Goal: Task Accomplishment & Management: Use online tool/utility

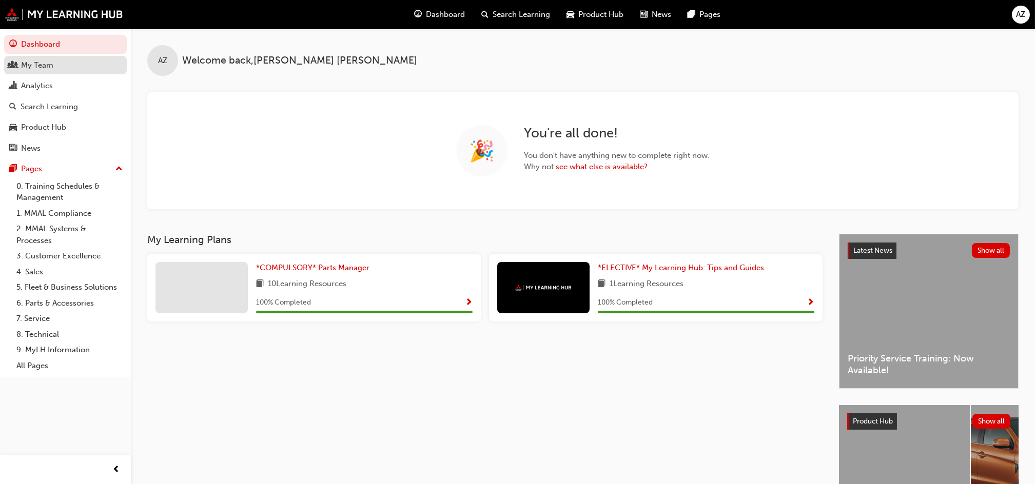
click at [66, 68] on div "My Team" at bounding box center [65, 65] width 112 height 13
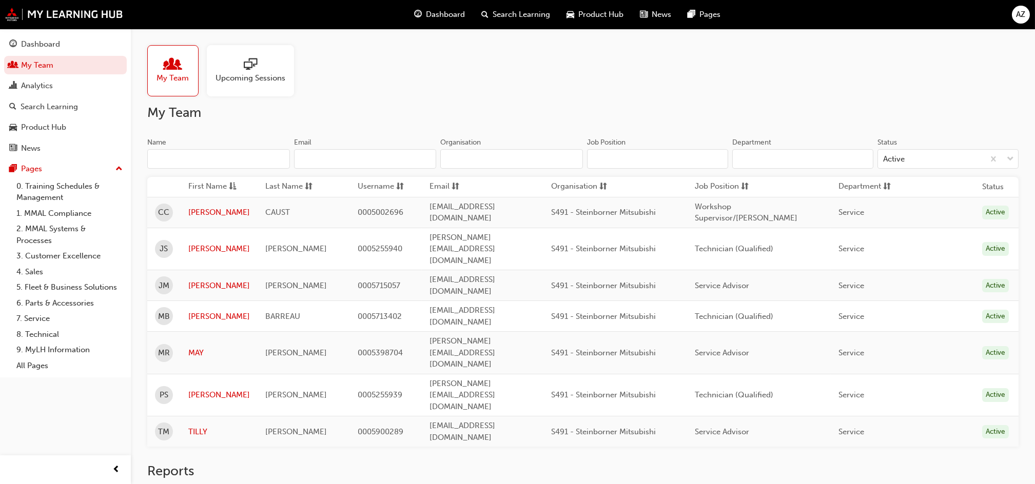
click at [231, 67] on div at bounding box center [250, 65] width 70 height 14
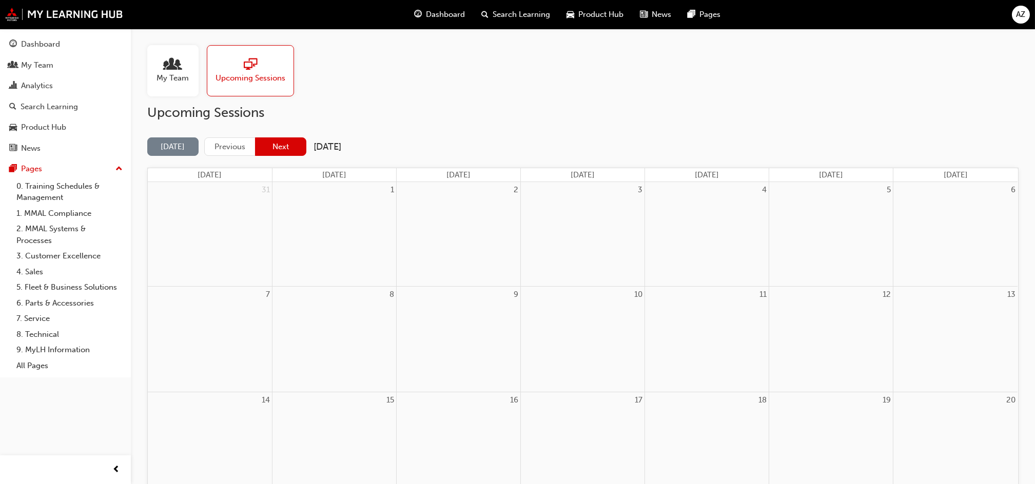
click at [274, 150] on button "Next" at bounding box center [280, 146] width 51 height 19
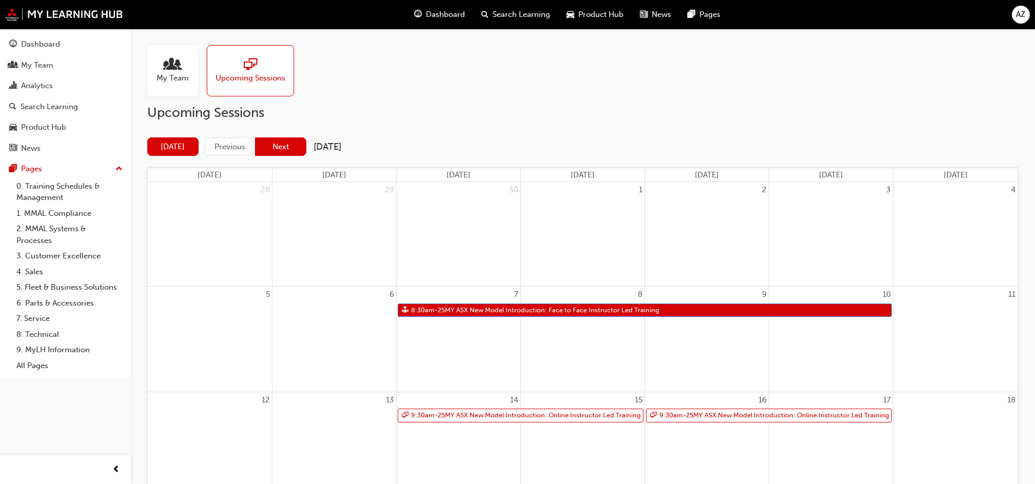
click at [283, 143] on button "Next" at bounding box center [280, 146] width 51 height 19
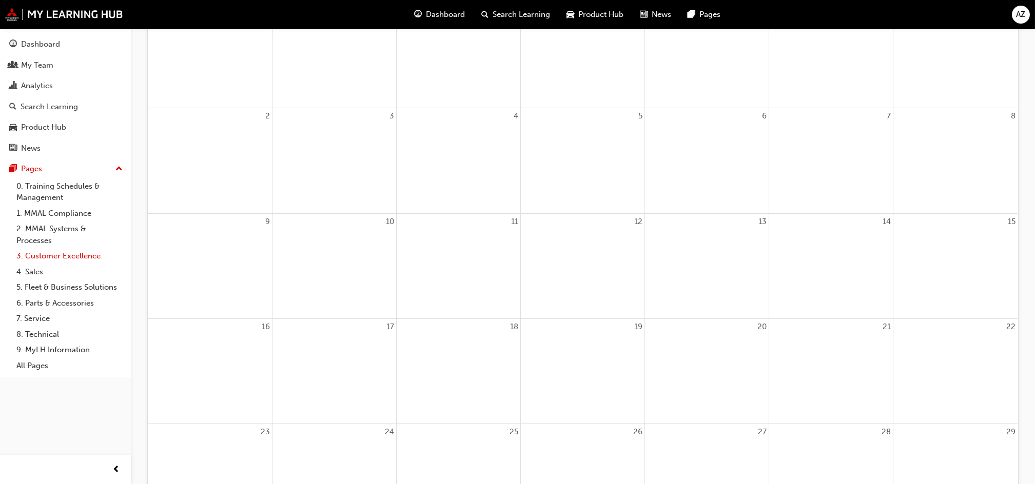
scroll to position [3, 0]
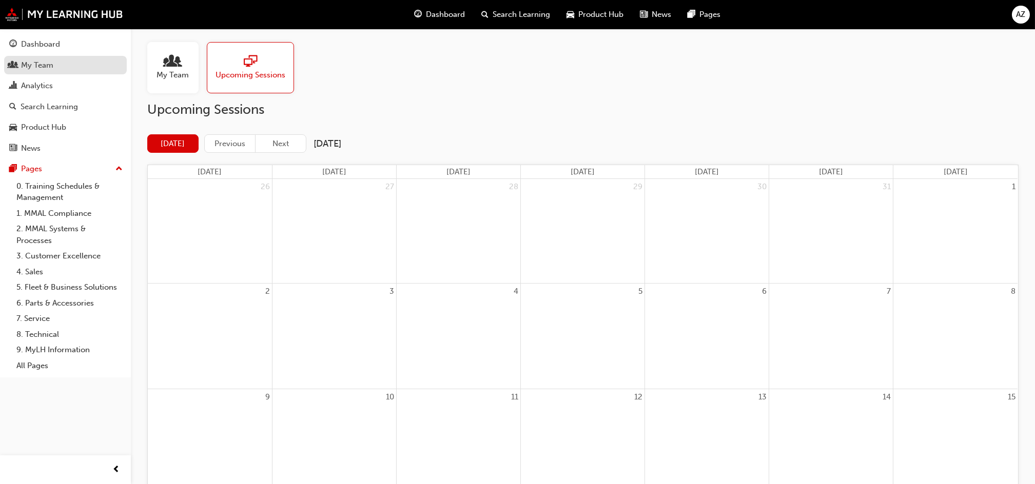
click at [47, 65] on div "My Team" at bounding box center [37, 65] width 32 height 12
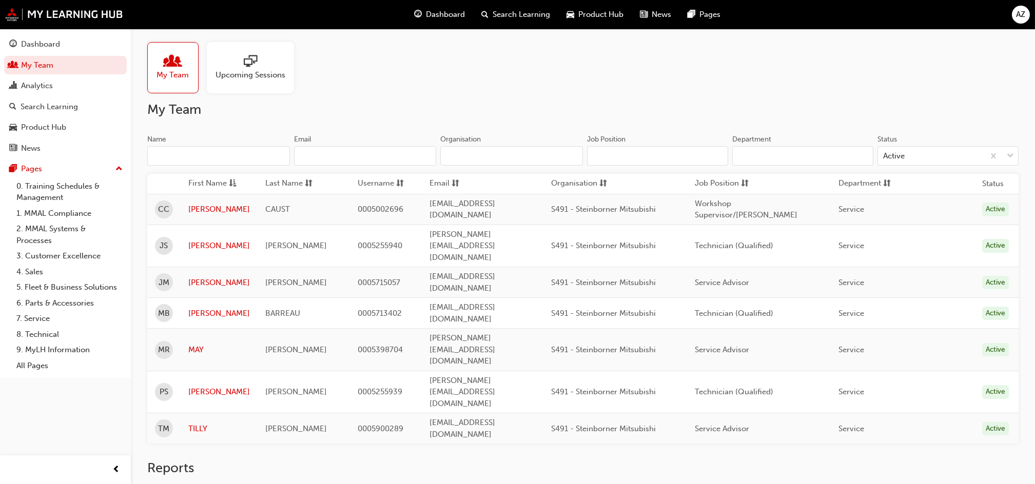
click at [186, 484] on link "Gap Report" at bounding box center [175, 493] width 56 height 17
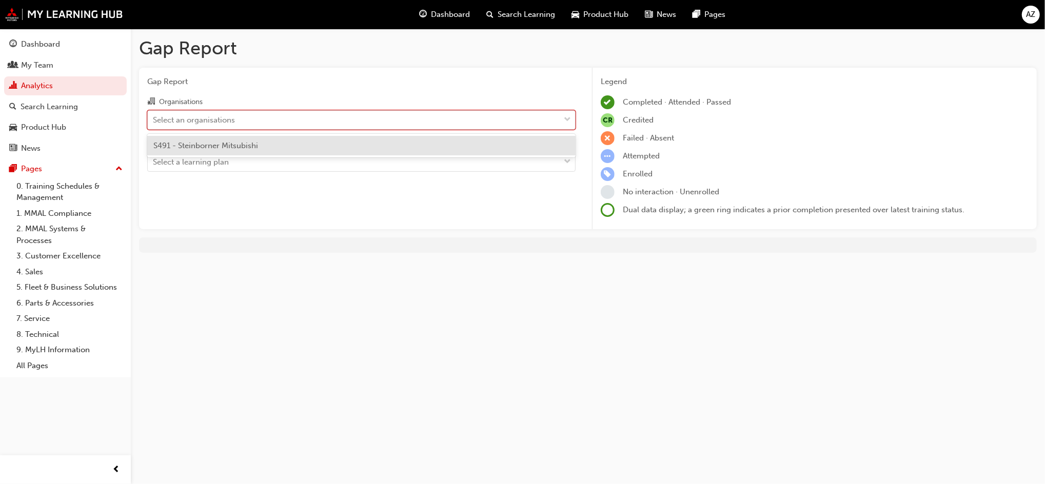
click at [217, 122] on div "Select an organisations" at bounding box center [194, 120] width 82 height 12
click at [154, 122] on input "Organisations option S491 - Steinborner Mitsubishi focused, 1 of 1. 1 result av…" at bounding box center [153, 119] width 1 height 9
click at [220, 148] on span "S491 - Steinborner Mitsubishi" at bounding box center [205, 145] width 105 height 9
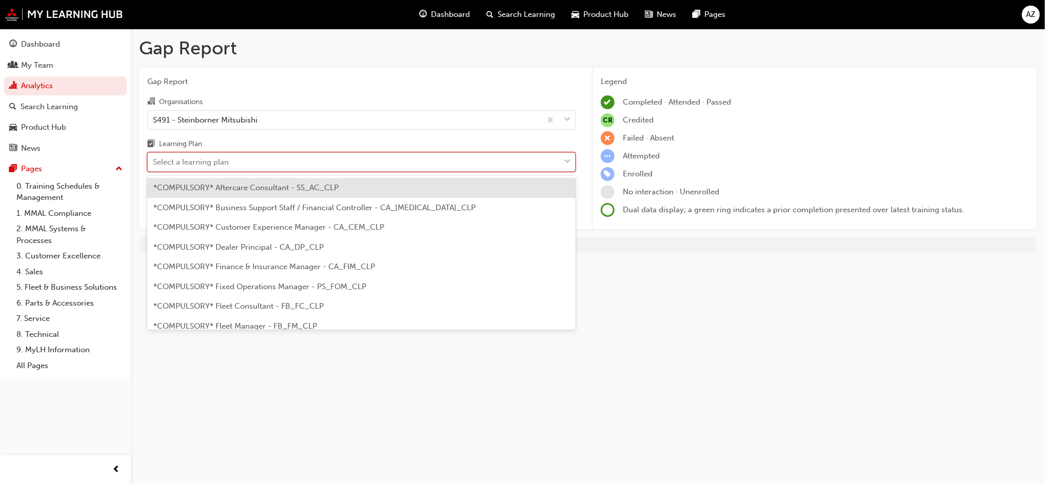
click at [214, 162] on div "Select a learning plan" at bounding box center [191, 162] width 76 height 12
click at [154, 162] on input "Learning Plan option *COMPULSORY* Aftercare Consultant - SS_AC_CLP focused, 1 o…" at bounding box center [153, 161] width 1 height 9
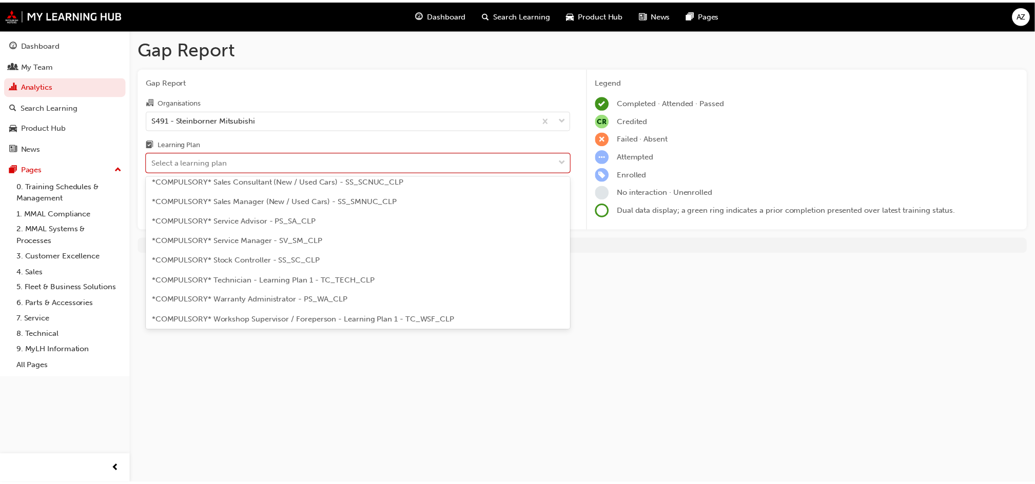
scroll to position [325, 0]
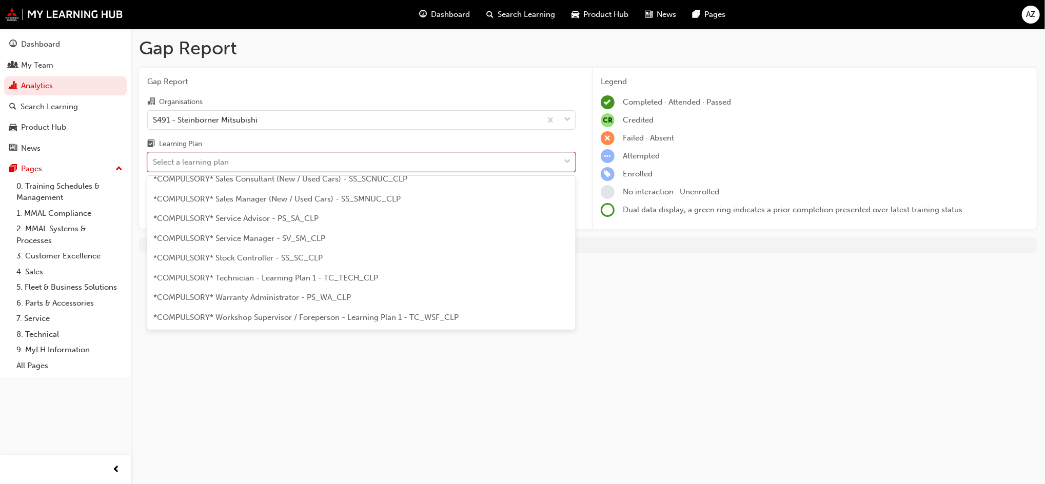
click at [336, 281] on span "*COMPULSORY* Technician - Learning Plan 1 - TC_TECH_CLP" at bounding box center [265, 277] width 225 height 9
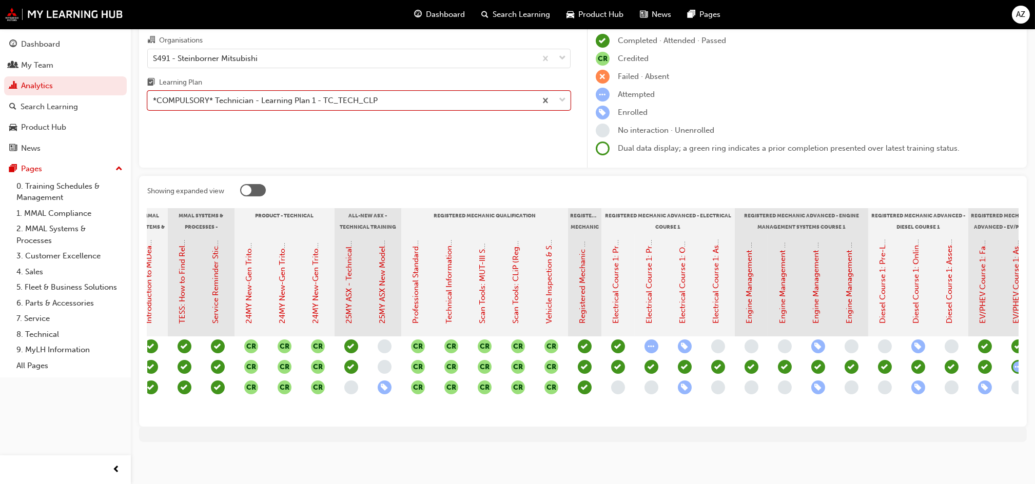
scroll to position [0, 363]
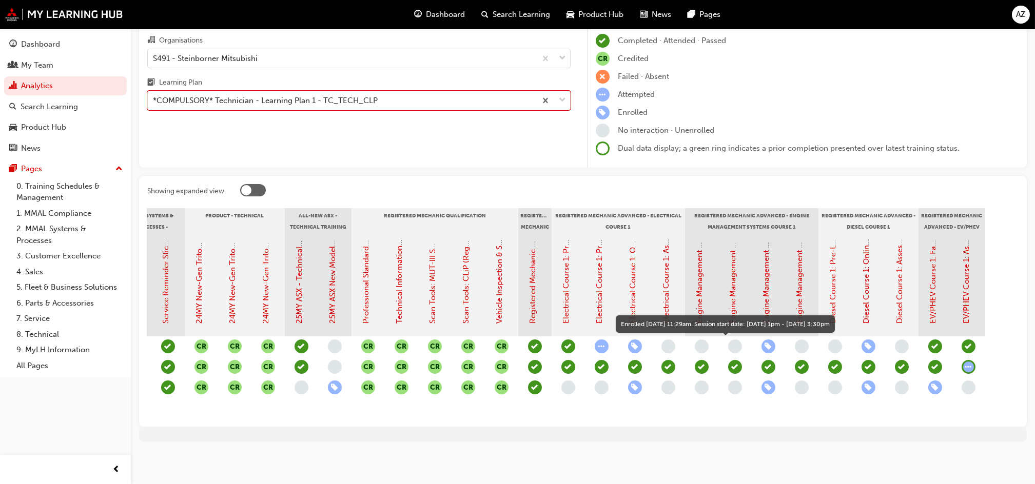
click at [767, 340] on span "learningRecordVerb_ENROLL-icon" at bounding box center [768, 347] width 14 height 14
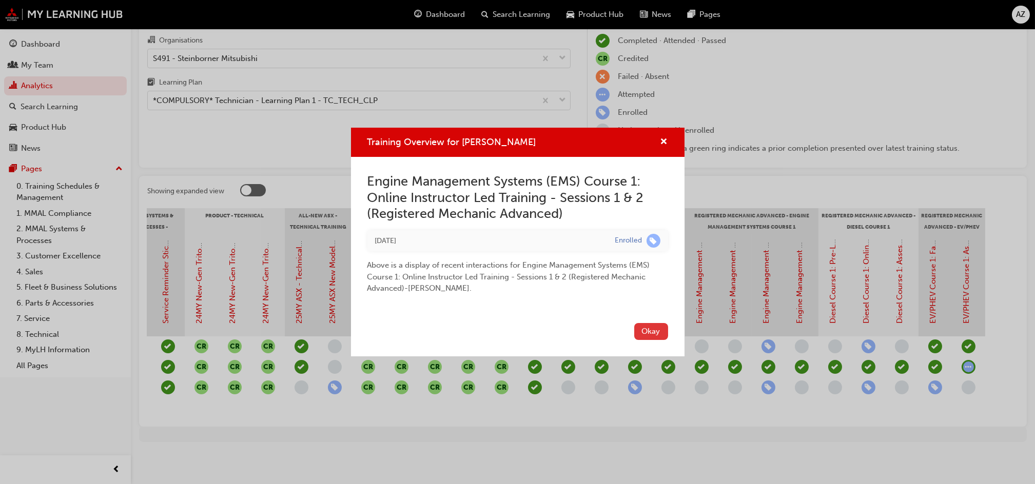
click at [650, 329] on button "Okay" at bounding box center [651, 331] width 34 height 17
